Goal: Transaction & Acquisition: Subscribe to service/newsletter

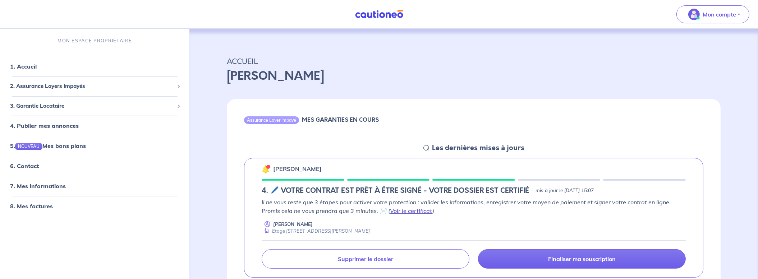
click at [394, 208] on link "Voir le certificat" at bounding box center [411, 210] width 42 height 7
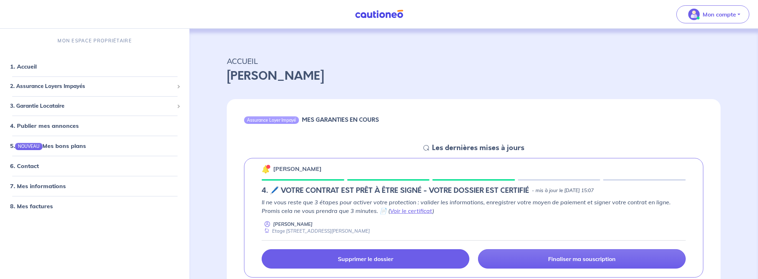
scroll to position [37, 0]
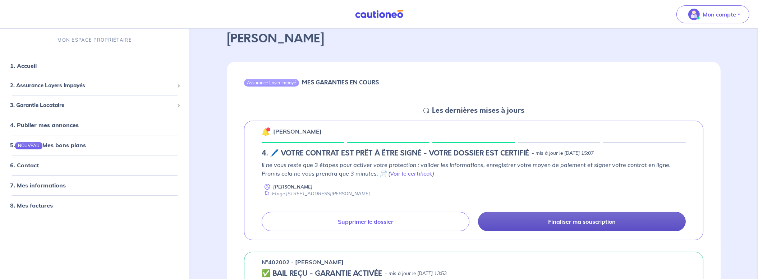
click at [548, 220] on p "Finaliser ma souscription" at bounding box center [582, 221] width 68 height 7
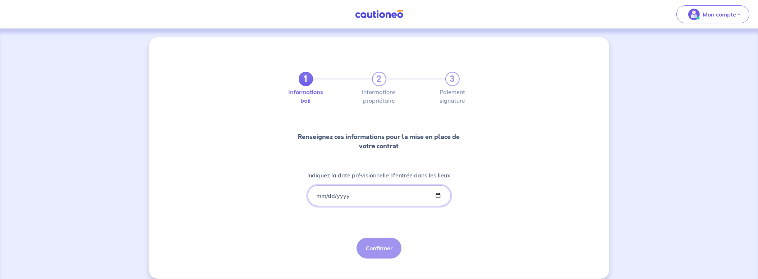
click at [359, 199] on input "Indiquez la date prévisionnelle d'entrée dans les lieux" at bounding box center [379, 195] width 143 height 21
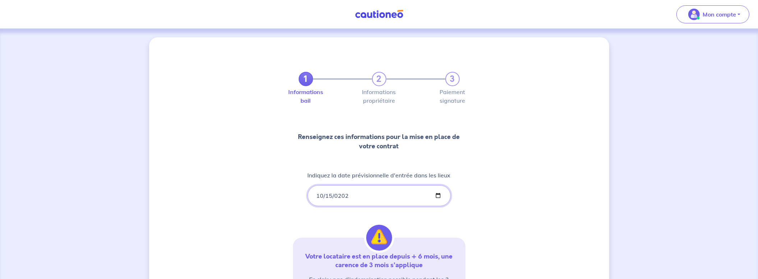
type input "[DATE]"
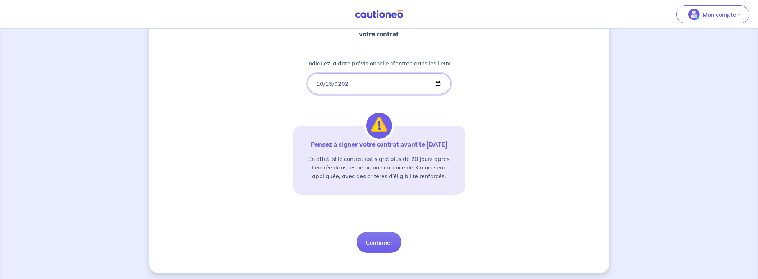
scroll to position [123, 0]
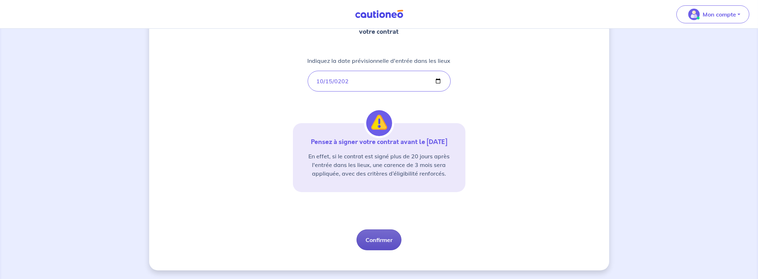
drag, startPoint x: 374, startPoint y: 245, endPoint x: 377, endPoint y: 254, distance: 10.3
click at [374, 245] on button "Confirmer" at bounding box center [379, 240] width 45 height 21
select select "FR"
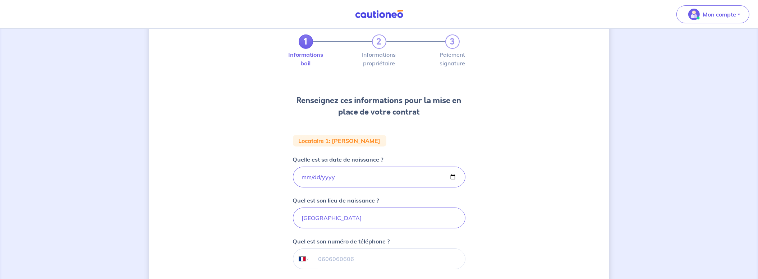
scroll to position [75, 0]
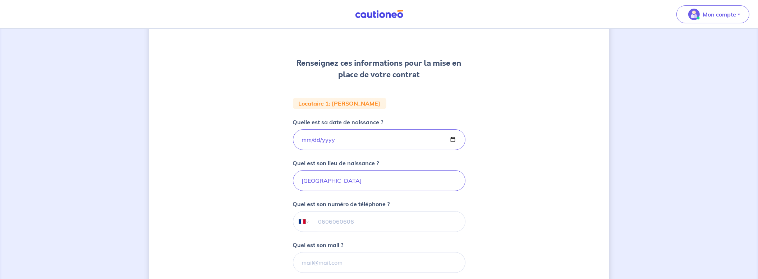
click at [384, 219] on input "tel" at bounding box center [386, 222] width 155 height 20
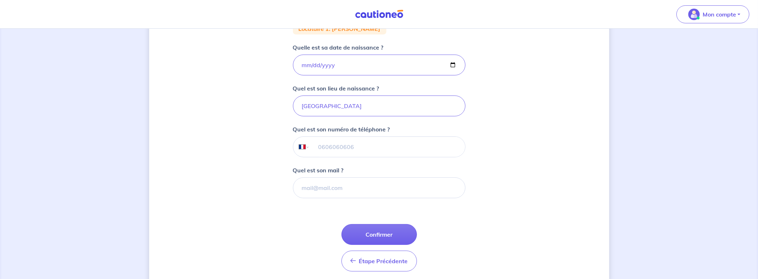
scroll to position [175, 0]
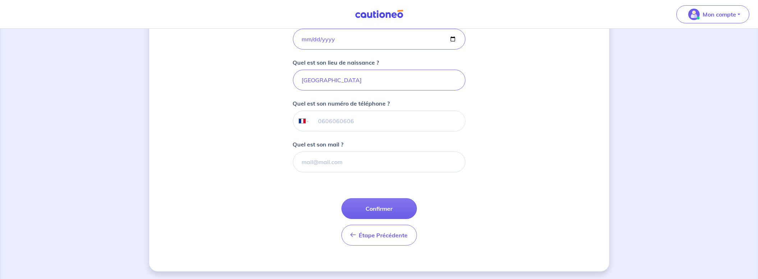
paste input "tel"
click at [347, 80] on input "[GEOGRAPHIC_DATA]" at bounding box center [379, 80] width 173 height 21
paste input "[EMAIL_ADDRESS][DOMAIN_NAME]"
drag, startPoint x: 385, startPoint y: 72, endPoint x: 315, endPoint y: 85, distance: 71.3
click at [315, 85] on input "[EMAIL_ADDRESS][DOMAIN_NAME]" at bounding box center [379, 80] width 173 height 21
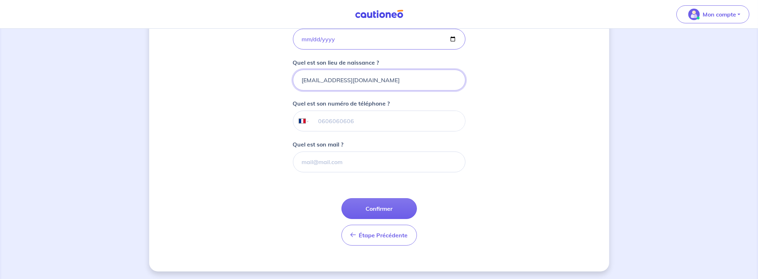
type input "[GEOGRAPHIC_DATA]"
click at [326, 162] on input "Quel est son mail ?" at bounding box center [379, 162] width 173 height 21
paste input "[EMAIL_ADDRESS][DOMAIN_NAME]"
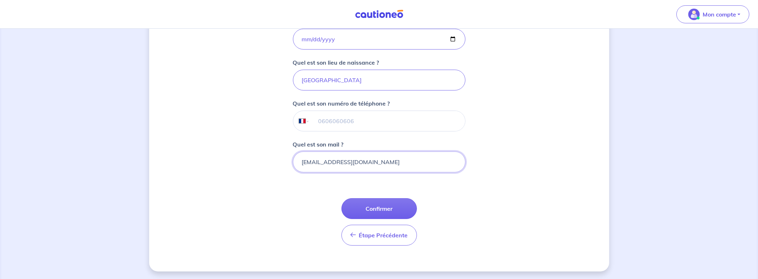
type input "[EMAIL_ADDRESS][DOMAIN_NAME]"
click at [352, 125] on input "tel" at bounding box center [386, 121] width 155 height 20
type input "06 69 99 66 09"
click at [361, 205] on button "Confirmer" at bounding box center [378, 208] width 75 height 21
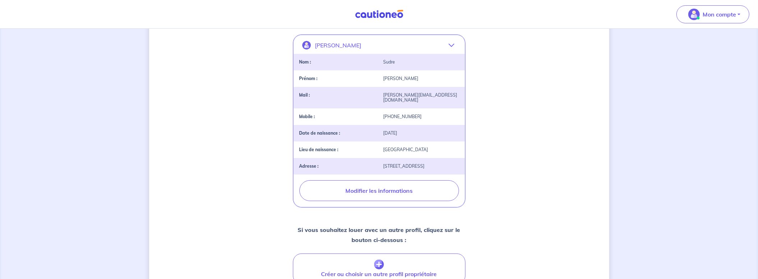
scroll to position [225, 0]
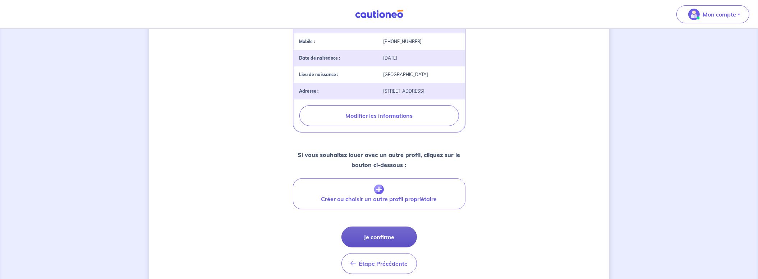
click at [377, 227] on button "Je confirme" at bounding box center [378, 237] width 75 height 21
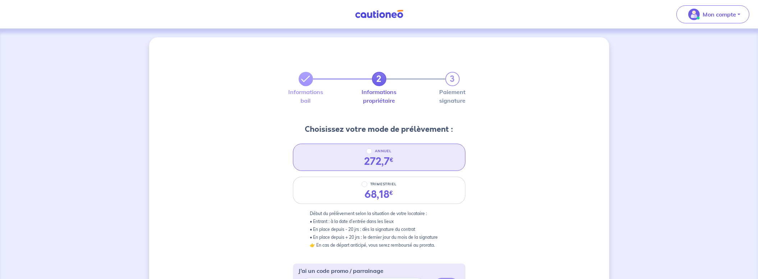
click at [367, 148] on div "ANNUEL" at bounding box center [379, 151] width 26 height 9
radio input "true"
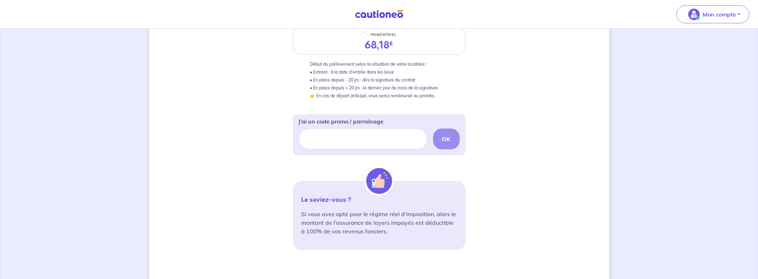
scroll to position [233, 0]
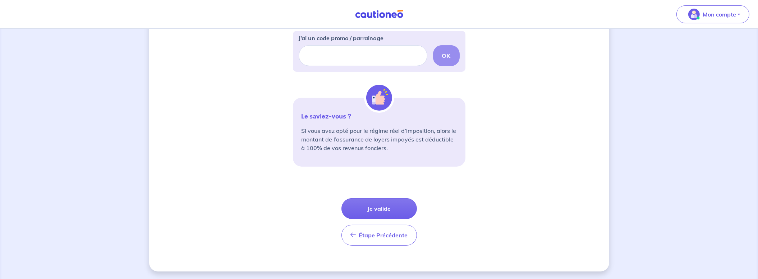
click at [385, 206] on button "Je valide" at bounding box center [378, 208] width 75 height 21
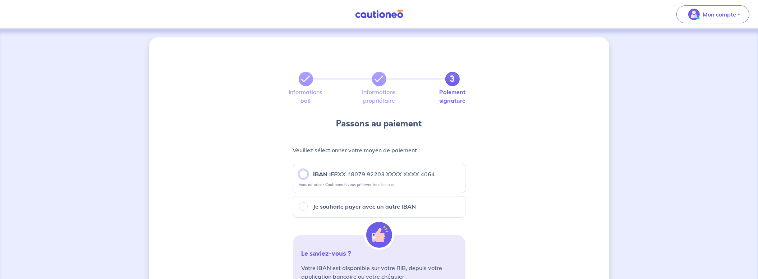
click at [306, 171] on input "IBAN : FRXX [FINANCIAL_ID] XXXX XXXX 4064" at bounding box center [303, 174] width 9 height 9
radio input "true"
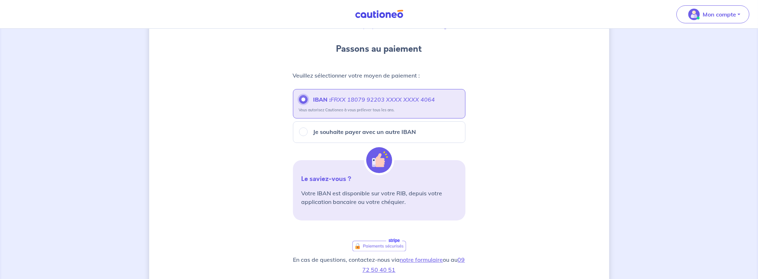
scroll to position [187, 0]
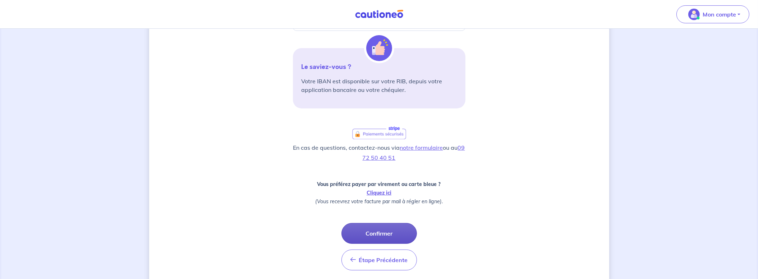
click at [374, 234] on button "Confirmer" at bounding box center [378, 233] width 75 height 21
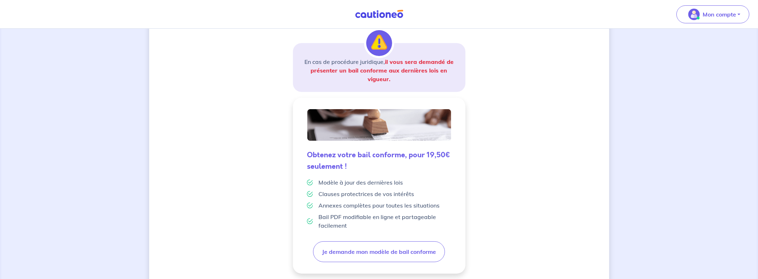
scroll to position [150, 0]
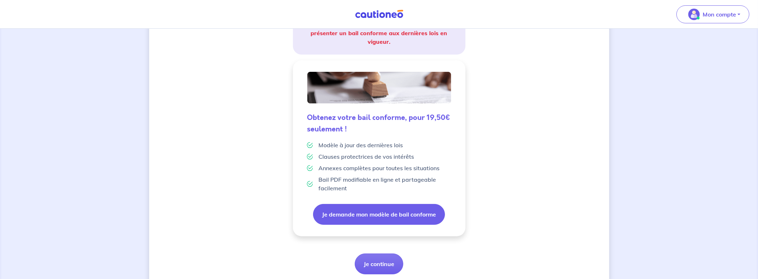
click at [416, 216] on button "Je demande mon modèle de bail conforme" at bounding box center [379, 214] width 132 height 21
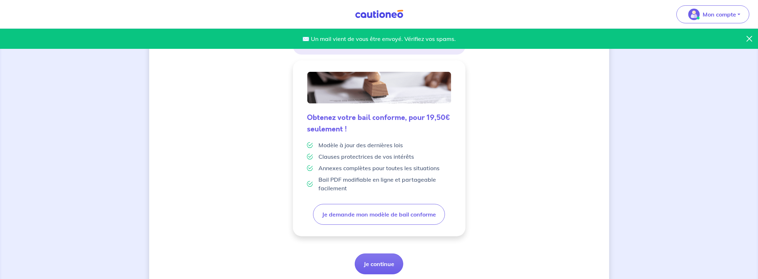
scroll to position [173, 0]
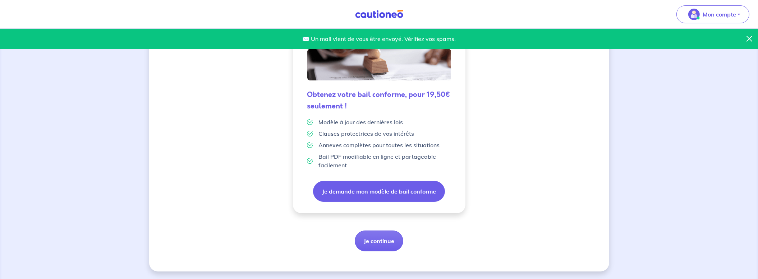
click at [386, 193] on button "Je demande mon modèle de bail conforme" at bounding box center [379, 191] width 132 height 21
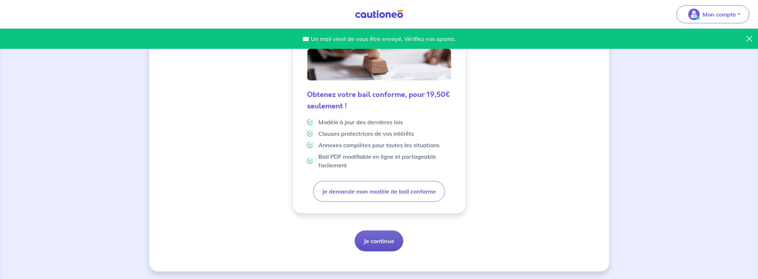
click at [373, 240] on button "Je continue" at bounding box center [379, 241] width 49 height 21
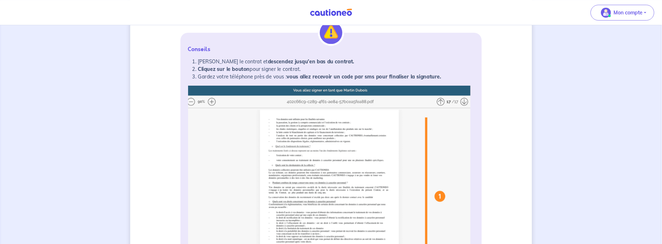
scroll to position [112, 0]
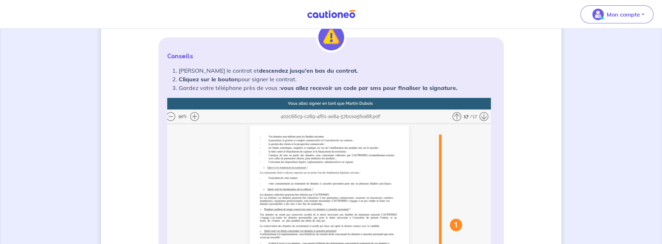
click at [454, 115] on img at bounding box center [331, 240] width 328 height 285
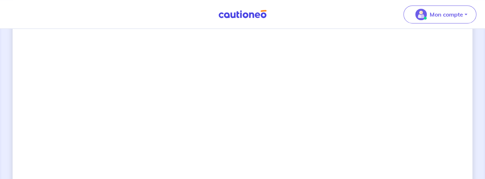
scroll to position [577, 0]
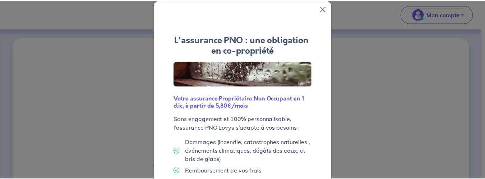
scroll to position [106, 0]
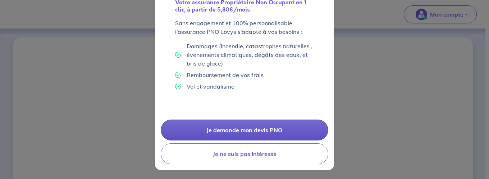
click at [259, 132] on link "Je demande mon devis PNO" at bounding box center [244, 129] width 167 height 21
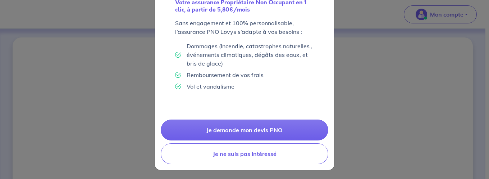
click at [237, 150] on button "Je ne suis pas intéressé" at bounding box center [244, 153] width 167 height 21
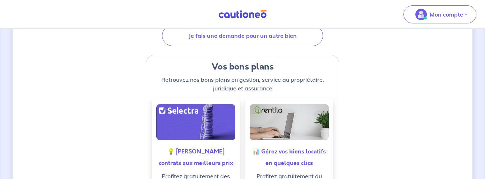
scroll to position [65, 0]
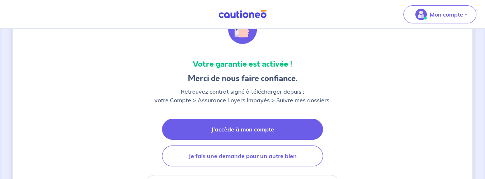
click at [254, 134] on link "J'accède à mon compte" at bounding box center [242, 129] width 161 height 21
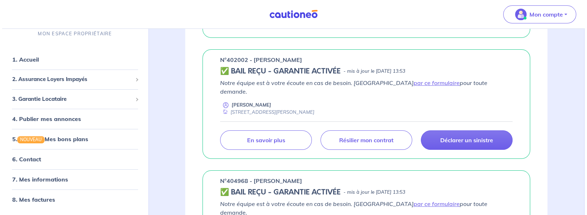
scroll to position [152, 0]
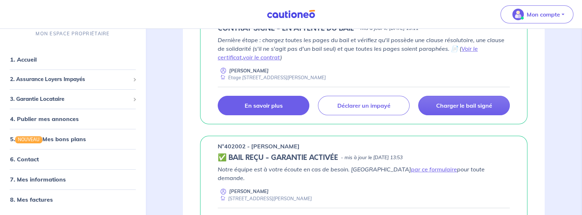
click at [273, 105] on p "En savoir plus" at bounding box center [264, 105] width 38 height 7
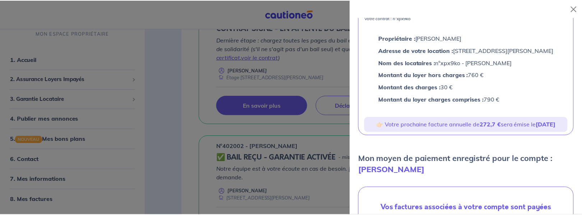
scroll to position [34, 0]
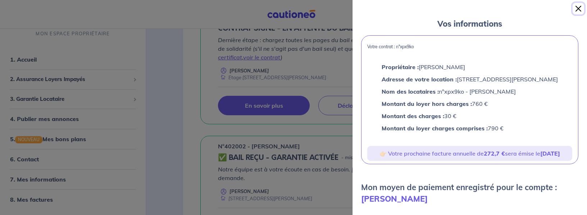
click at [579, 9] on button "Close" at bounding box center [578, 9] width 12 height 12
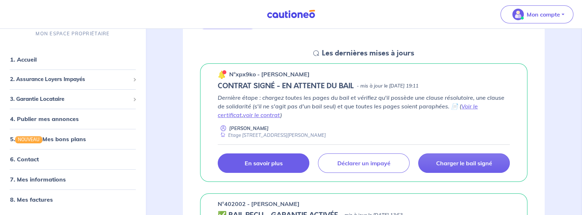
scroll to position [37, 0]
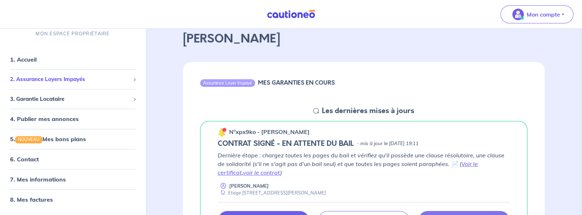
click at [100, 81] on span "2. Assurance Loyers Impayés" at bounding box center [70, 79] width 120 height 8
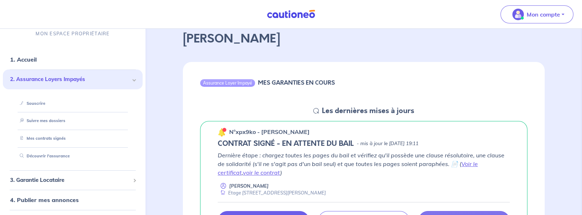
scroll to position [0, 0]
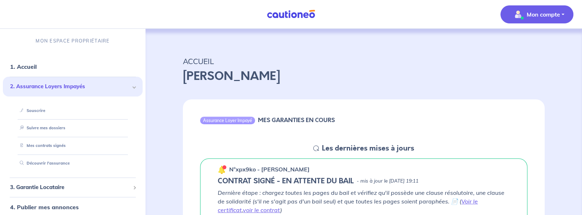
click at [559, 15] on p "Mon compte" at bounding box center [543, 14] width 33 height 9
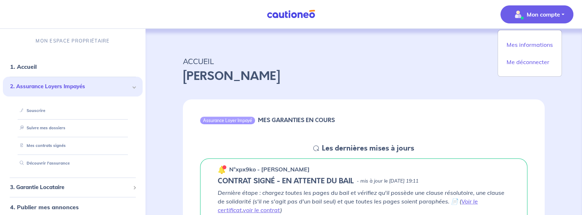
click at [422, 78] on p "[PERSON_NAME]" at bounding box center [364, 76] width 362 height 17
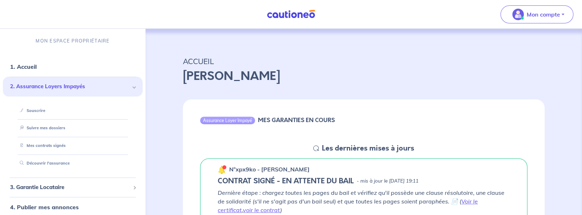
scroll to position [86, 0]
